Goal: Task Accomplishment & Management: Complete application form

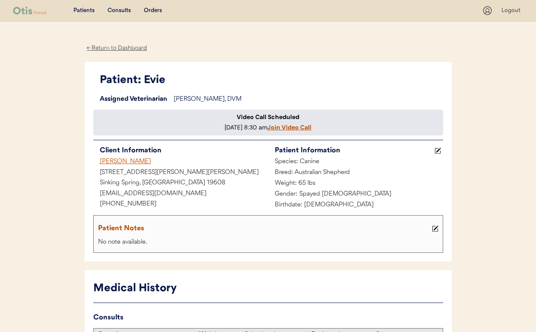
click at [268, 131] on u "Join Video Call" at bounding box center [290, 127] width 44 height 8
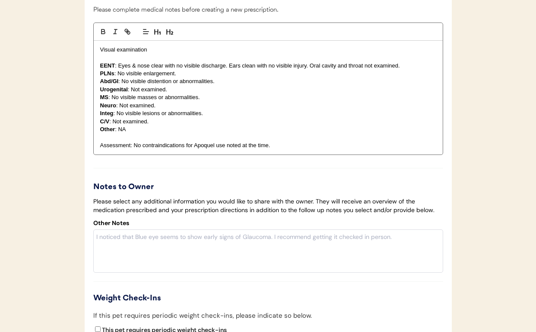
scroll to position [1201, 0]
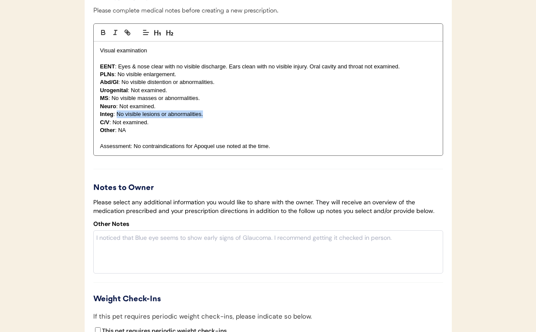
drag, startPoint x: 207, startPoint y: 127, endPoint x: 117, endPoint y: 122, distance: 90.5
click at [117, 118] on p "Integ : No visible lesions or abnormalities." at bounding box center [268, 114] width 336 height 8
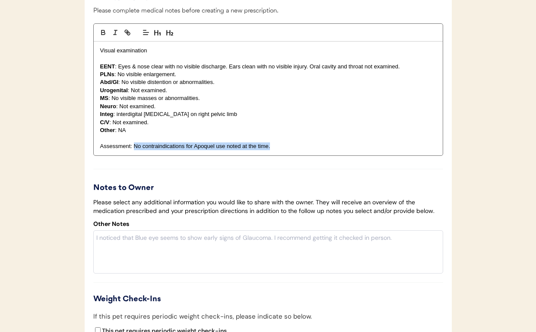
drag, startPoint x: 147, startPoint y: 156, endPoint x: 266, endPoint y: 159, distance: 119.8
click at [266, 150] on p "Assessment: No contraindications for Apoquel use noted at the time." at bounding box center [268, 146] width 336 height 8
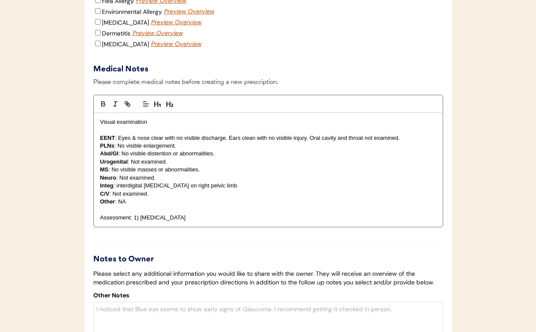
scroll to position [1115, 0]
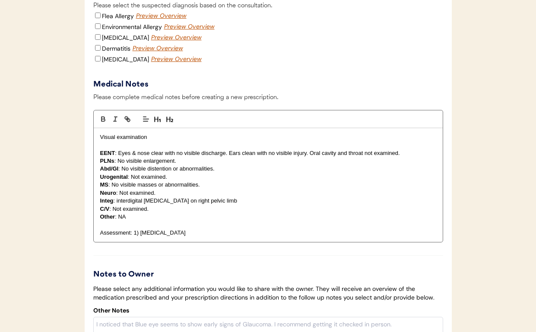
click at [96, 29] on input "Environmental Allergy" at bounding box center [98, 26] width 6 height 6
checkbox input "true"
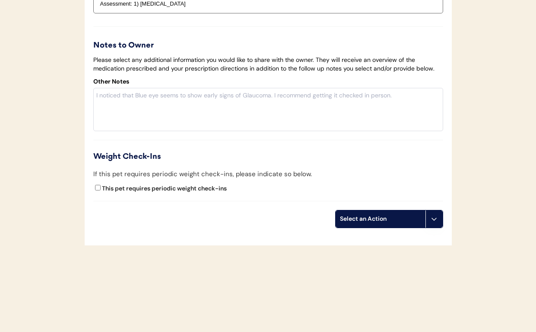
scroll to position [1352, 0]
click at [364, 217] on div "Select an Action" at bounding box center [380, 218] width 81 height 9
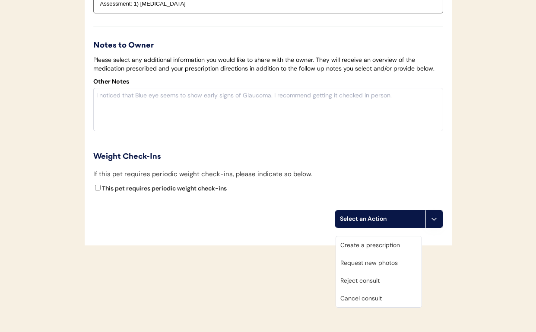
click at [361, 237] on div "Create a prescription" at bounding box center [379, 245] width 86 height 18
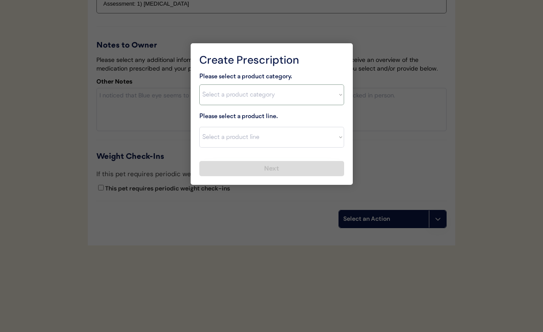
select select ""allergies""
select select ""Prednisone""
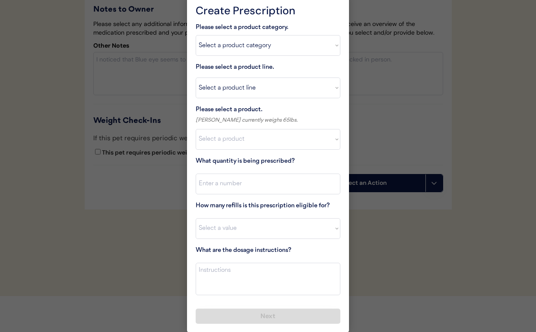
scroll to position [1379, 0]
select select ""1348695171700984260__LOOKUP__1720044701986x487208900967641660""
click at [234, 186] on input "input" at bounding box center [268, 184] width 145 height 21
click at [233, 265] on textarea at bounding box center [268, 279] width 145 height 32
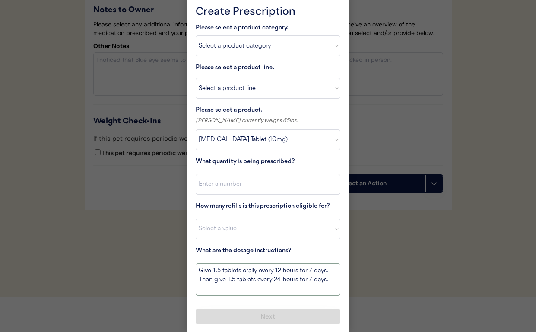
type textarea "Give 1.5 tablets orally every 12 hours for 7 days. Then give 1.5 tablets every …"
click at [247, 180] on input "input" at bounding box center [268, 184] width 145 height 21
type input "32"
select select "0"
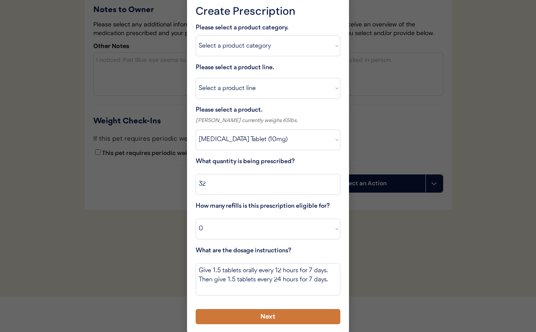
click at [265, 311] on button "Next" at bounding box center [268, 316] width 145 height 15
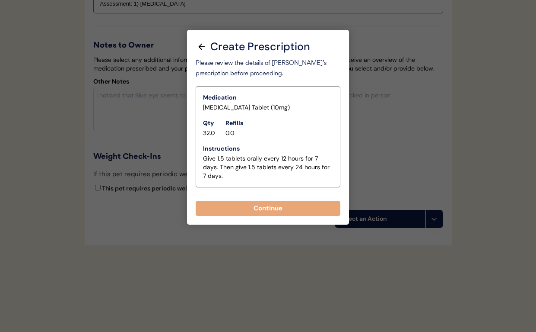
scroll to position [1352, 0]
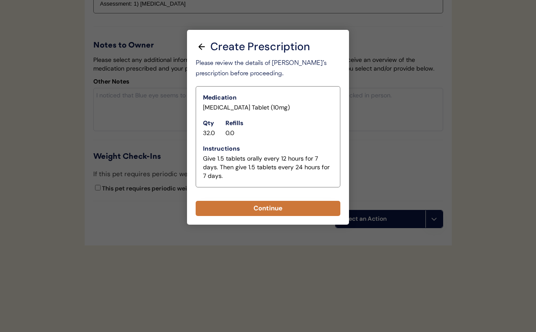
click at [245, 201] on button "Continue" at bounding box center [268, 208] width 145 height 15
select select ""PLACEHOLDER_1427118222253""
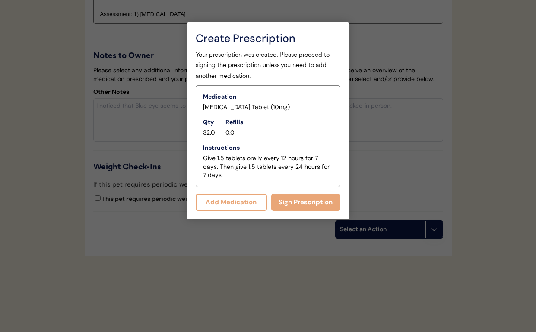
click at [250, 201] on button "Add Medication" at bounding box center [231, 202] width 71 height 17
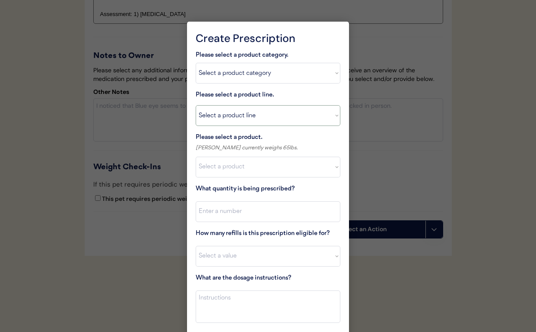
select select ""Apoquel Tablet""
type textarea "Give XXX tablet(s) by mouth once daily as needed for itchiness due to allergies…"
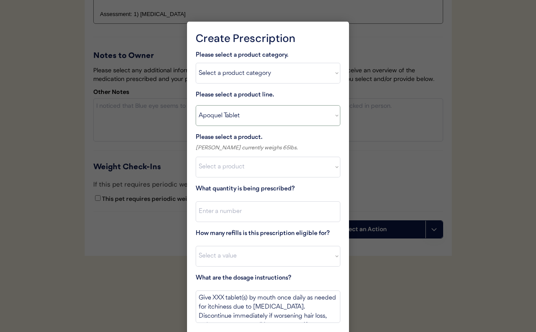
select select ""Apoquel Chewable Tablet""
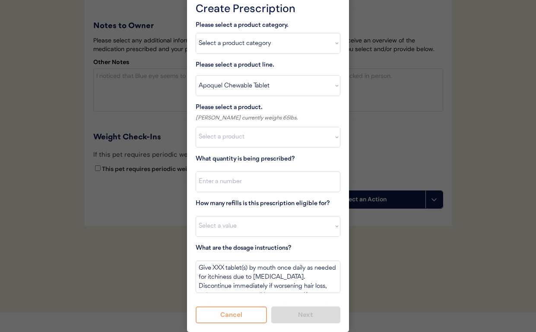
scroll to position [1381, 0]
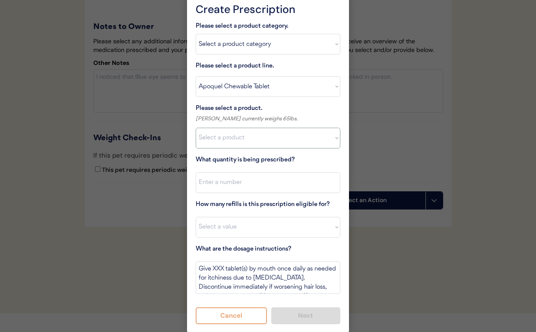
click at [226, 138] on select "Select a product Apoquel Chewable (5.4 mg) Apoquel Chewable (3.6 mg) Apoquel Ch…" at bounding box center [268, 138] width 145 height 21
select select ""1348695171700984260__LOOKUP__1718203052189x696095464048789800""
click at [222, 183] on input "input" at bounding box center [268, 182] width 145 height 21
type input "30"
select select "5"
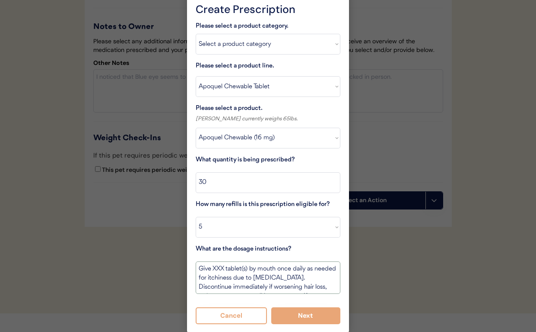
click at [217, 267] on textarea "Give XXX tablet(s) by mouth once daily as needed for itchiness due to allergies…" at bounding box center [268, 277] width 145 height 32
click at [239, 266] on textarea "Give 1 tablet(s) by mouth once daily as needed for itchiness due to allergies. …" at bounding box center [268, 277] width 145 height 32
click at [237, 266] on textarea "Give 1 tablet by mouth once daily as needed for itchiness due to allergies. Dis…" at bounding box center [268, 277] width 145 height 32
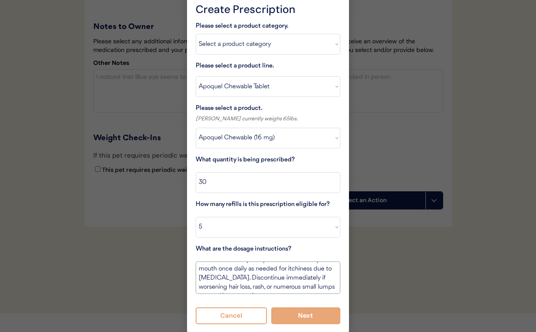
scroll to position [19, 0]
drag, startPoint x: 325, startPoint y: 268, endPoint x: 333, endPoint y: 302, distance: 35.5
click at [333, 302] on div "Please select a product category. Select a product category Allergies Antibioti…" at bounding box center [268, 172] width 145 height 303
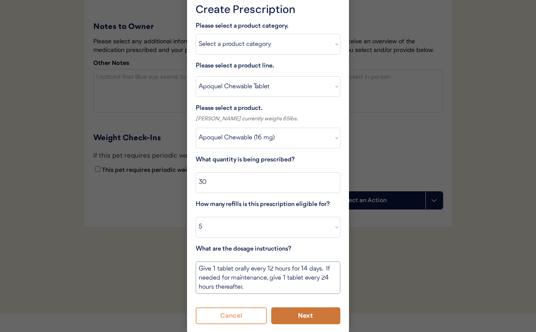
type textarea "Give 1 tablet orally every 12 hours for 14 days. If needed for maintenance, giv…"
click at [293, 310] on button "Next" at bounding box center [306, 315] width 70 height 17
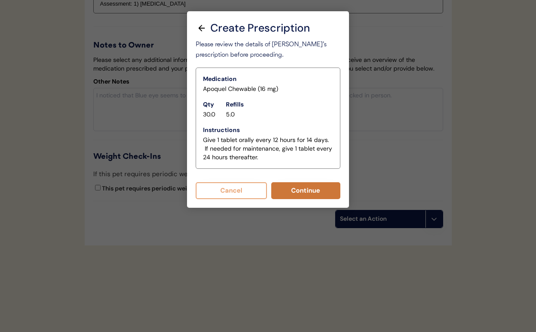
click at [287, 182] on button "Continue" at bounding box center [306, 190] width 70 height 17
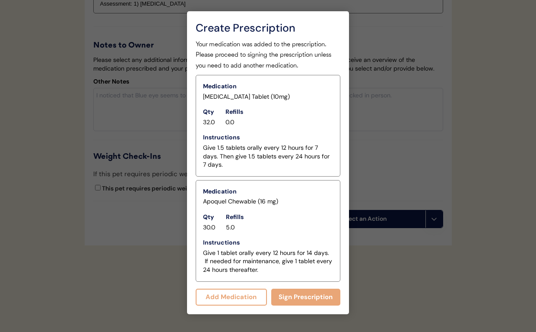
click at [236, 288] on button "Add Medication" at bounding box center [231, 296] width 71 height 17
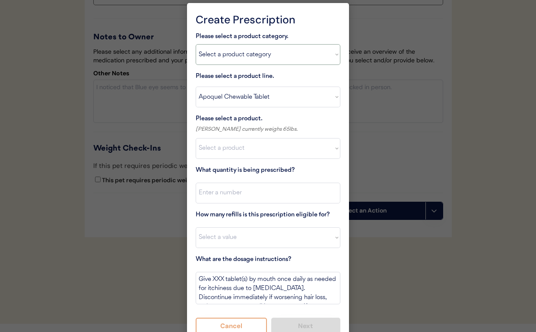
select select ""flea___tick""
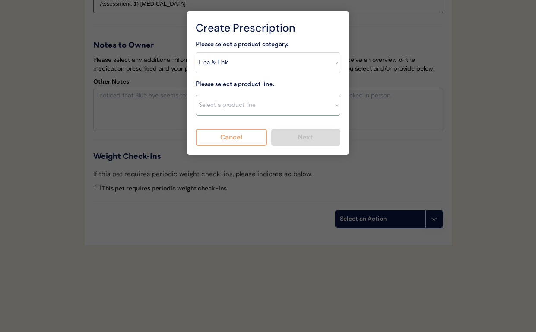
select select ""NexGard""
type textarea "Give one chew by mouth every 30 days year round to control external parasites. …"
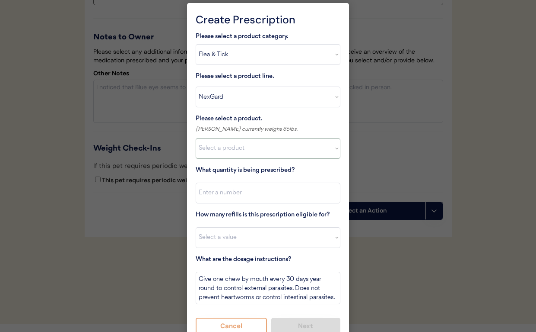
select select ""1348695171700984260__LOOKUP__1670802184069x769842999752052000""
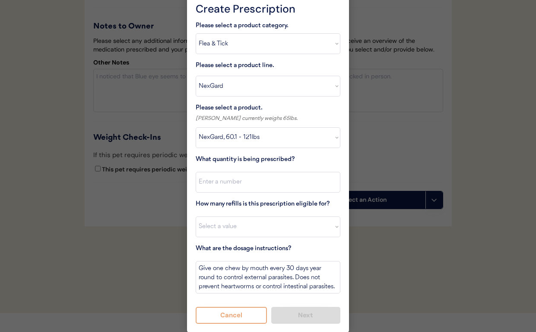
scroll to position [1381, 0]
click at [222, 182] on input "input" at bounding box center [268, 182] width 145 height 21
type input "1"
select select "11"
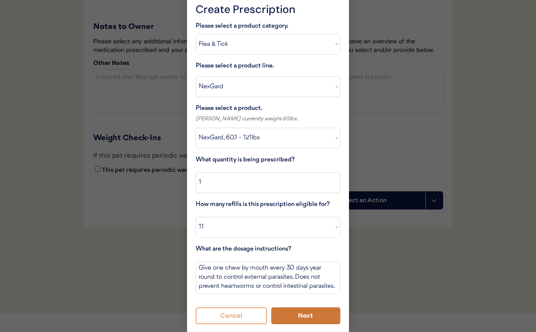
click at [297, 313] on button "Next" at bounding box center [306, 315] width 70 height 17
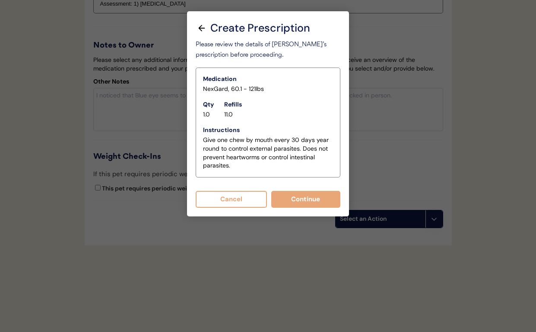
scroll to position [1370, 0]
click at [283, 196] on button "Continue" at bounding box center [306, 199] width 70 height 17
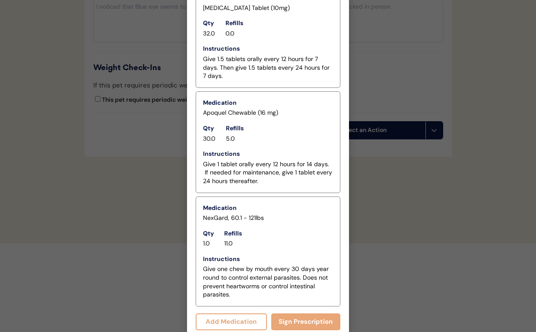
scroll to position [1450, 0]
click at [296, 316] on button "Sign Prescription" at bounding box center [306, 321] width 70 height 17
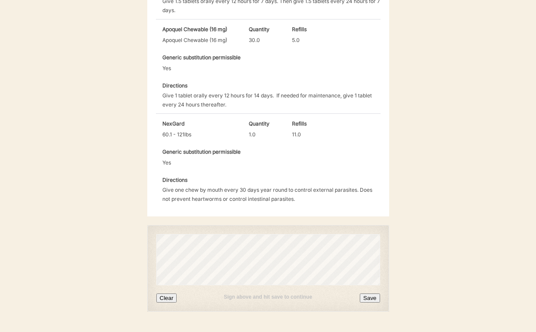
scroll to position [379, 0]
click at [169, 294] on button "Clear" at bounding box center [166, 298] width 21 height 9
click at [372, 294] on button "Save" at bounding box center [370, 298] width 20 height 9
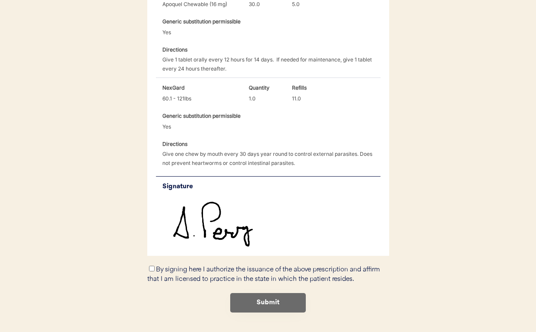
scroll to position [415, 0]
click at [152, 266] on input "By signing here I authorize the issuance of the above prescription and affirm t…" at bounding box center [152, 269] width 6 height 6
checkbox input "true"
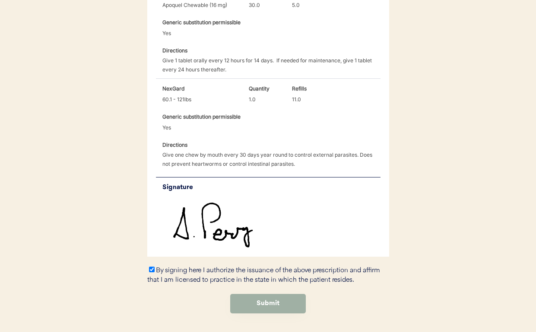
click at [252, 293] on button "Submit" at bounding box center [268, 302] width 76 height 19
